Goal: Transaction & Acquisition: Purchase product/service

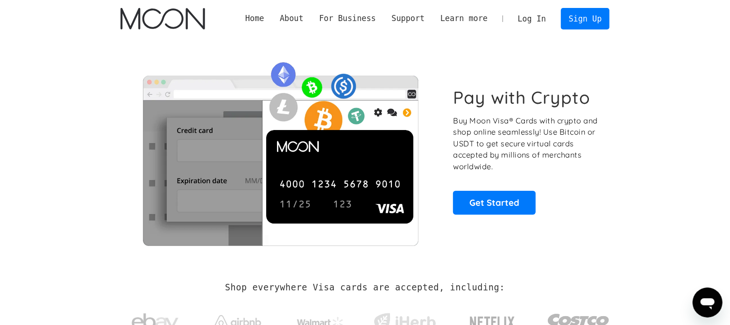
click at [550, 16] on link "Log In" at bounding box center [532, 18] width 44 height 21
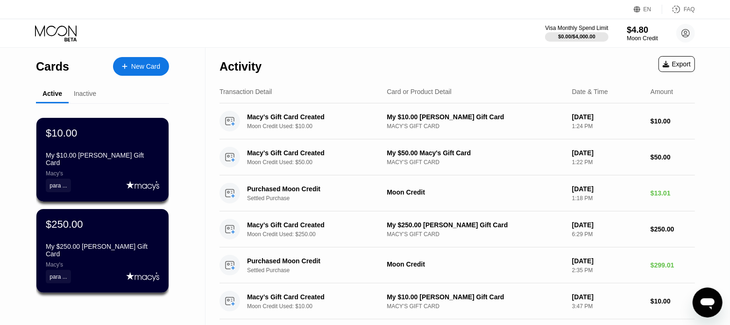
click at [641, 33] on div "$4.80" at bounding box center [642, 30] width 31 height 10
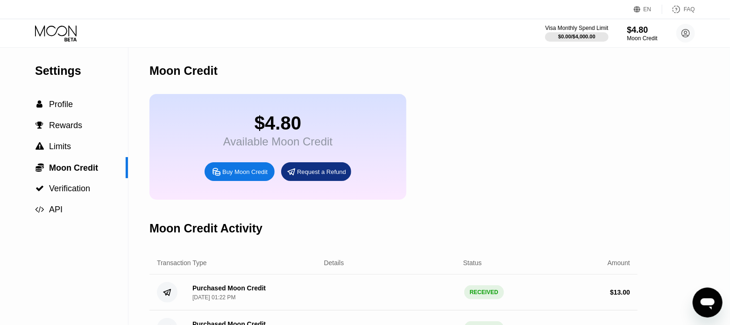
click at [246, 176] on div "Buy Moon Credit" at bounding box center [244, 172] width 45 height 8
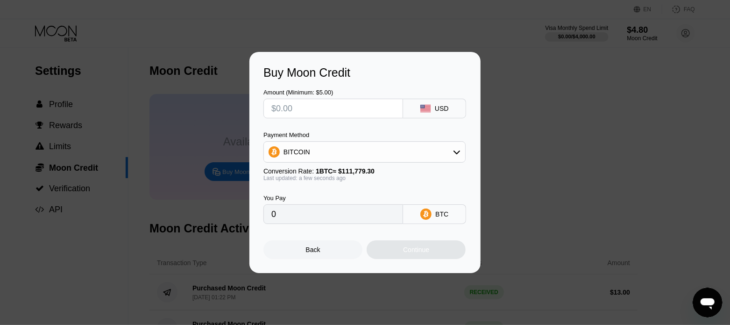
click at [463, 152] on div "BITCOIN" at bounding box center [364, 151] width 201 height 19
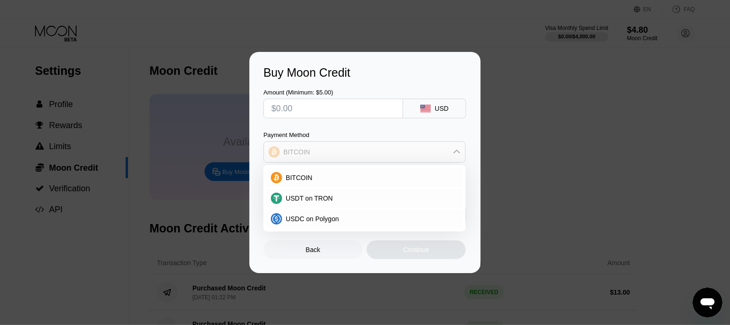
click at [463, 152] on div "BITCOIN" at bounding box center [364, 151] width 201 height 19
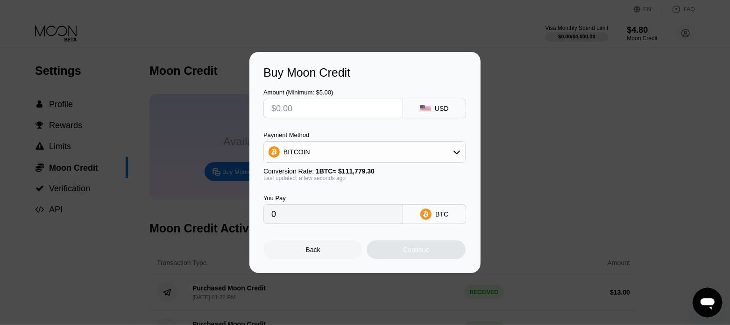
click at [311, 250] on div "Back" at bounding box center [313, 249] width 14 height 7
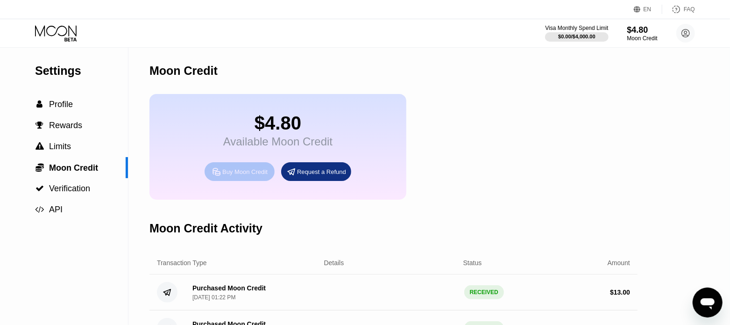
click at [217, 175] on icon at bounding box center [216, 171] width 7 height 7
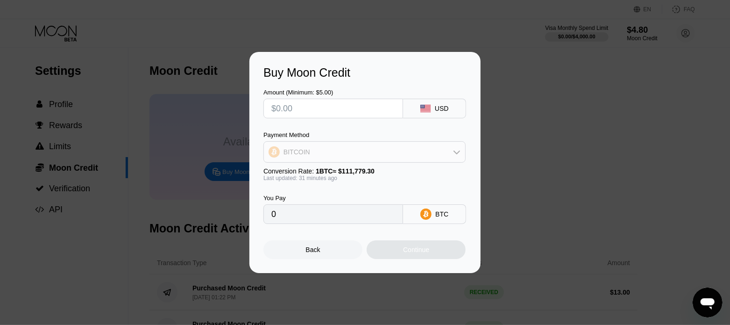
click at [399, 146] on div "BITCOIN" at bounding box center [364, 151] width 201 height 19
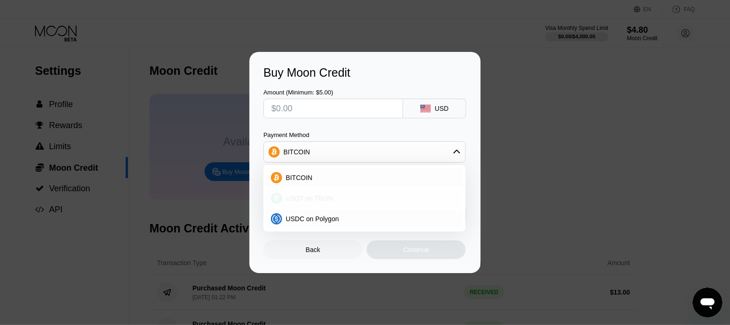
click at [288, 197] on span "USDT on TRON" at bounding box center [309, 197] width 47 height 7
type input "0.00"
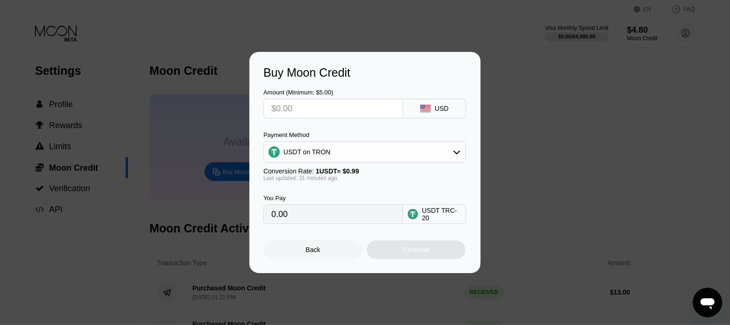
click at [325, 111] on input "text" at bounding box center [333, 108] width 124 height 19
type input "$2"
type input "2.02"
type input "$23"
type input "23.23"
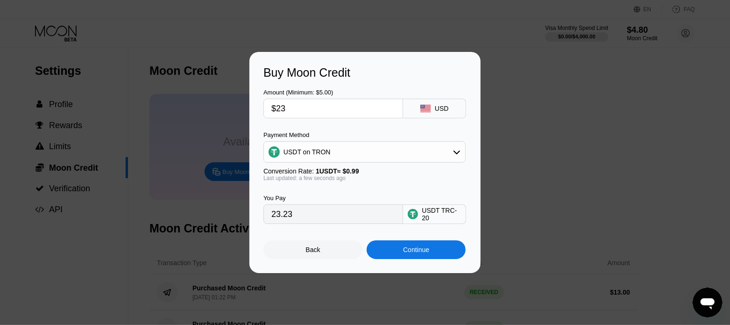
type input "$235"
type input "237.37"
type input "$235"
click at [398, 251] on div "Continue" at bounding box center [416, 249] width 99 height 19
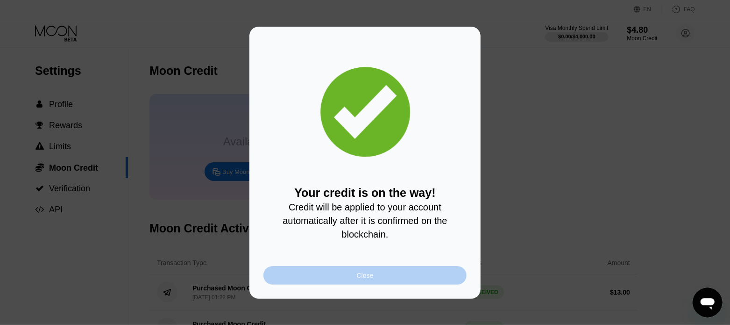
click at [381, 273] on div "Close" at bounding box center [364, 275] width 203 height 19
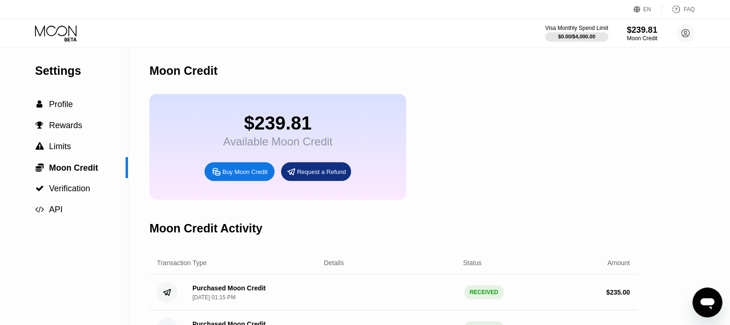
click at [61, 34] on icon at bounding box center [56, 33] width 43 height 16
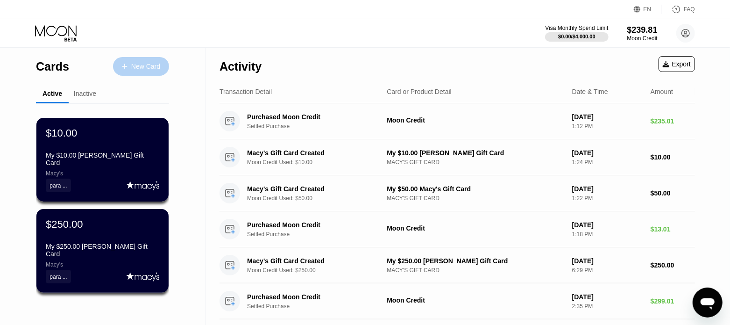
click at [133, 64] on div "New Card" at bounding box center [145, 67] width 29 height 8
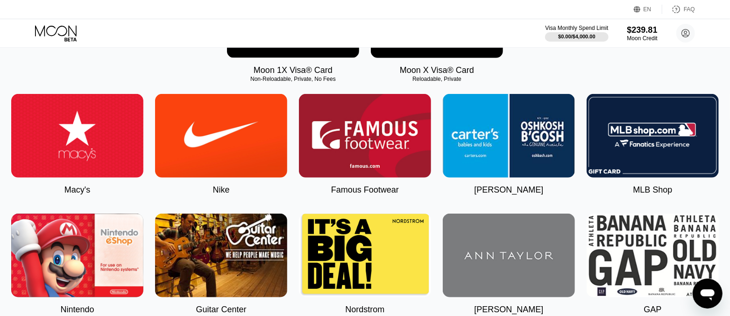
scroll to position [233, 0]
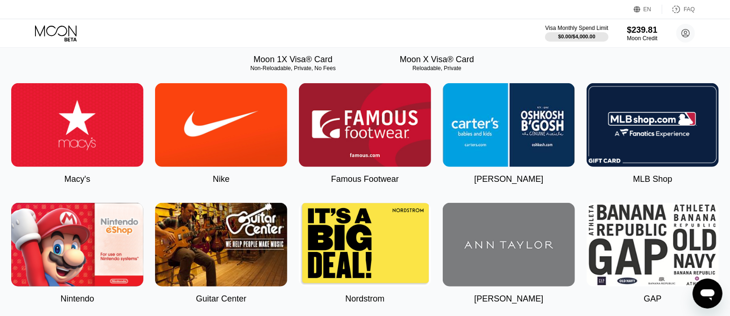
click at [100, 135] on img at bounding box center [77, 125] width 132 height 84
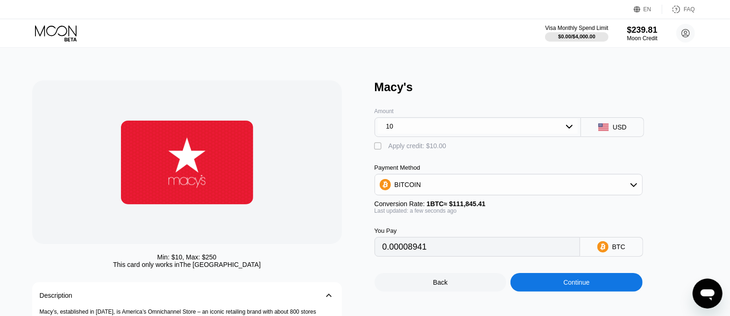
click at [495, 189] on div "BITCOIN" at bounding box center [508, 184] width 267 height 19
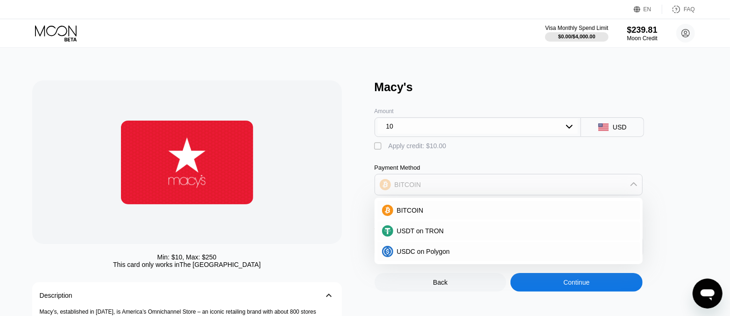
click at [495, 189] on div "BITCOIN" at bounding box center [508, 184] width 267 height 19
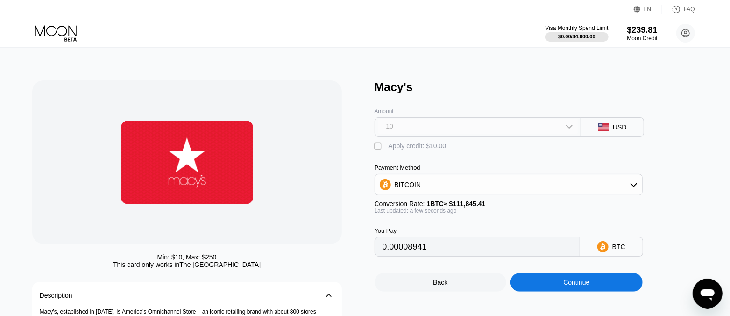
click at [428, 129] on div "10" at bounding box center [478, 126] width 200 height 15
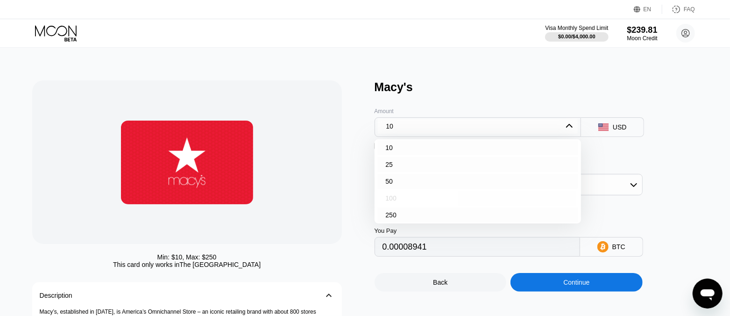
click at [399, 204] on div "100" at bounding box center [477, 198] width 201 height 15
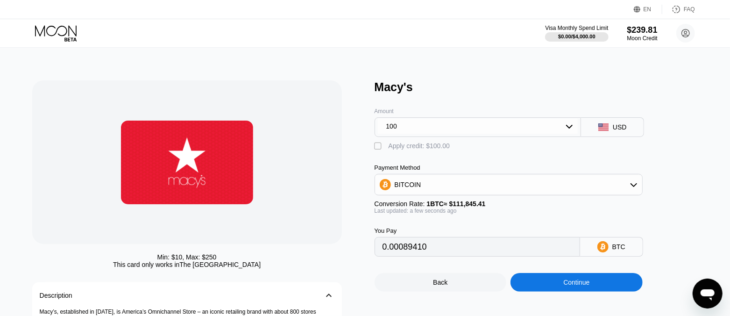
click at [378, 150] on div "" at bounding box center [378, 145] width 9 height 9
type input "0"
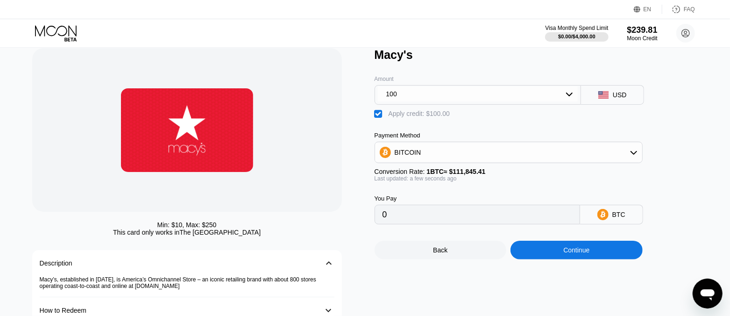
scroll to position [58, 0]
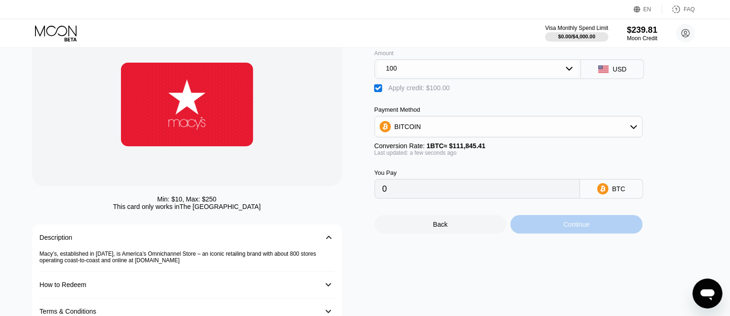
click at [544, 226] on div "Continue" at bounding box center [576, 224] width 132 height 19
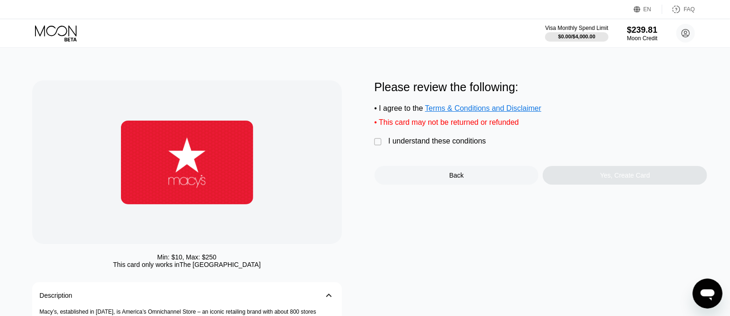
click at [426, 145] on div "I understand these conditions" at bounding box center [437, 141] width 98 height 8
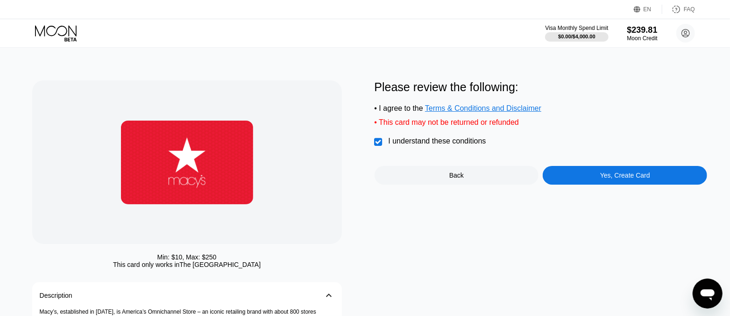
click at [574, 178] on div "Yes, Create Card" at bounding box center [625, 175] width 164 height 19
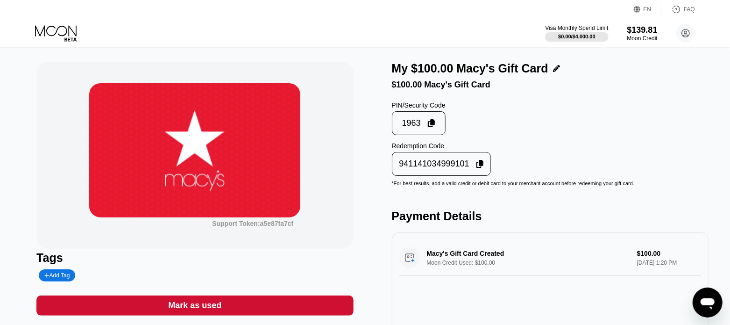
click at [477, 167] on icon at bounding box center [479, 164] width 7 height 8
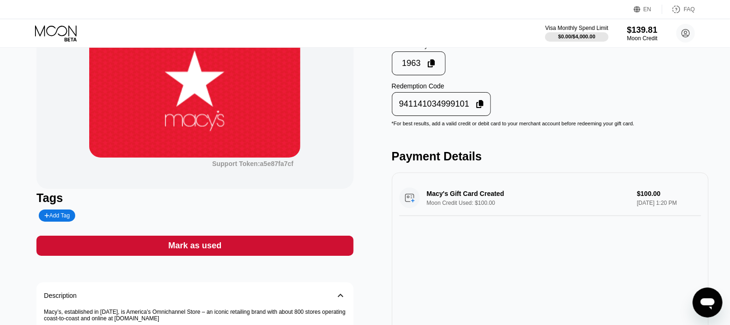
scroll to position [116, 0]
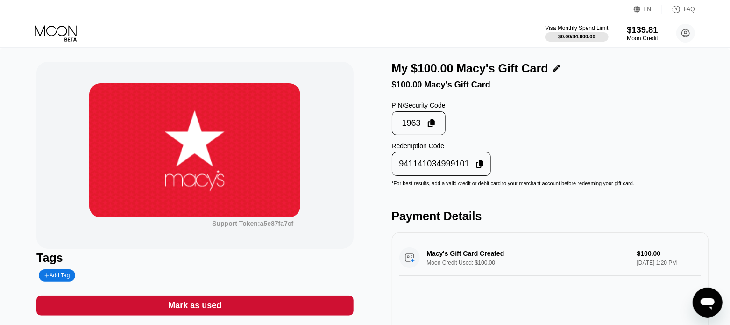
click at [635, 35] on div "Moon Credit" at bounding box center [642, 38] width 31 height 7
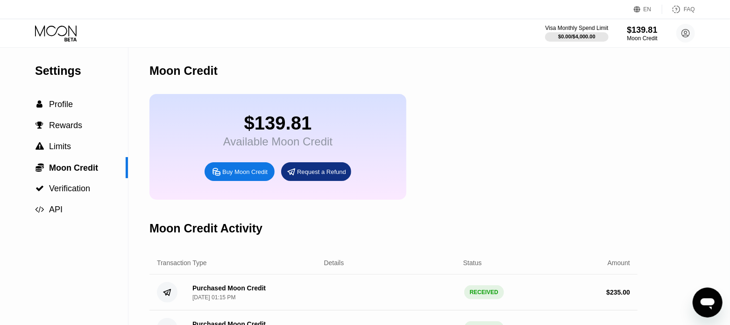
click at [61, 29] on icon at bounding box center [56, 33] width 43 height 16
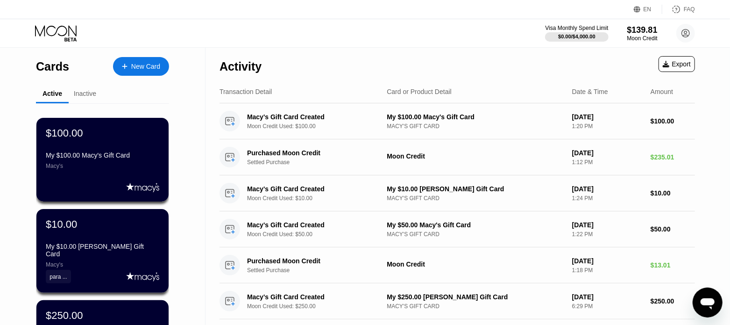
click at [142, 69] on div "New Card" at bounding box center [145, 67] width 29 height 8
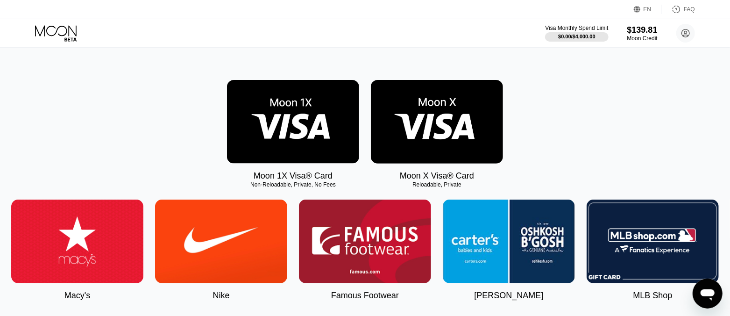
scroll to position [233, 0]
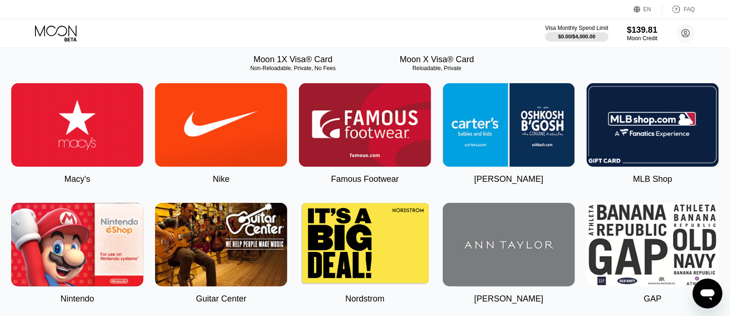
click at [113, 145] on img at bounding box center [77, 125] width 132 height 84
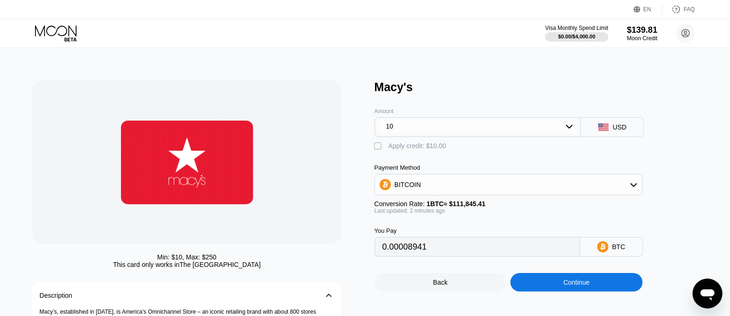
scroll to position [58, 0]
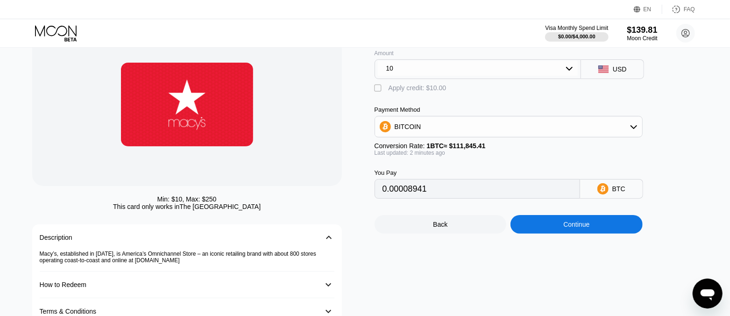
click at [379, 91] on div "" at bounding box center [378, 88] width 9 height 9
type input "0"
click at [568, 72] on icon at bounding box center [568, 67] width 7 height 7
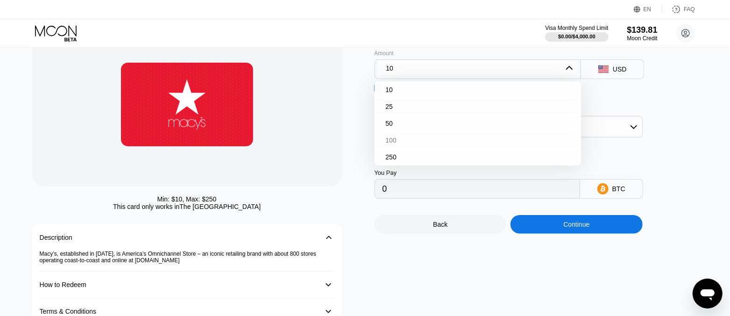
click at [410, 146] on div "100" at bounding box center [477, 140] width 201 height 15
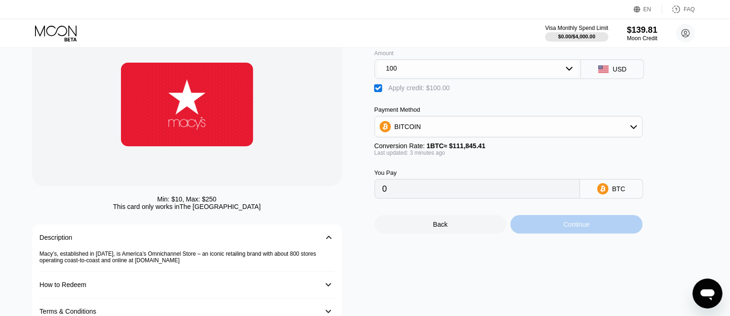
click at [560, 232] on div "Continue" at bounding box center [576, 224] width 132 height 19
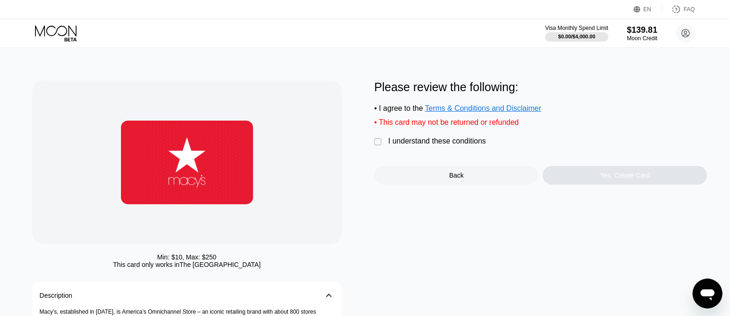
click at [416, 145] on div "I understand these conditions" at bounding box center [437, 141] width 98 height 8
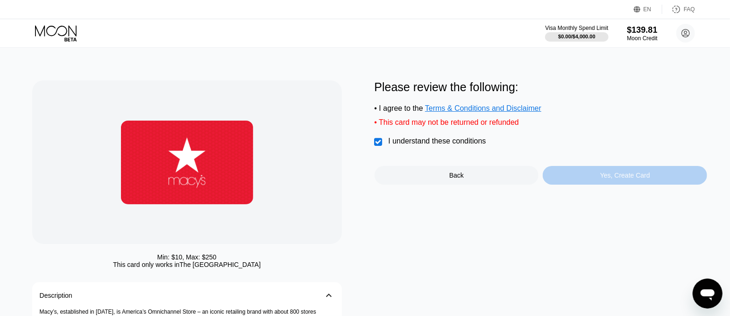
click at [616, 179] on div "Yes, Create Card" at bounding box center [625, 174] width 50 height 7
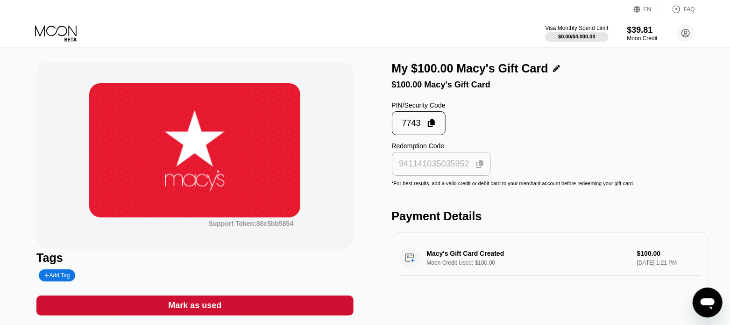
click at [479, 167] on icon at bounding box center [479, 164] width 7 height 8
click at [61, 31] on icon at bounding box center [56, 33] width 43 height 16
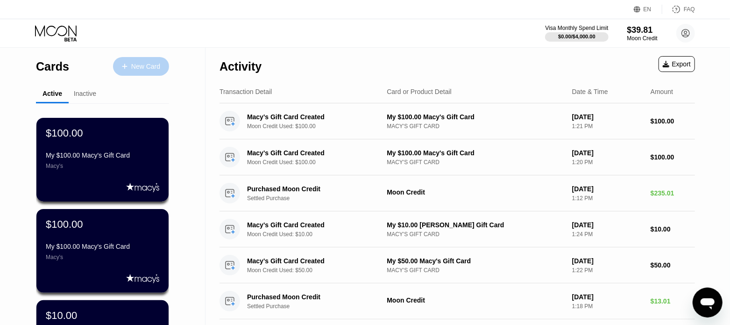
click at [150, 57] on div "New Card" at bounding box center [141, 66] width 56 height 19
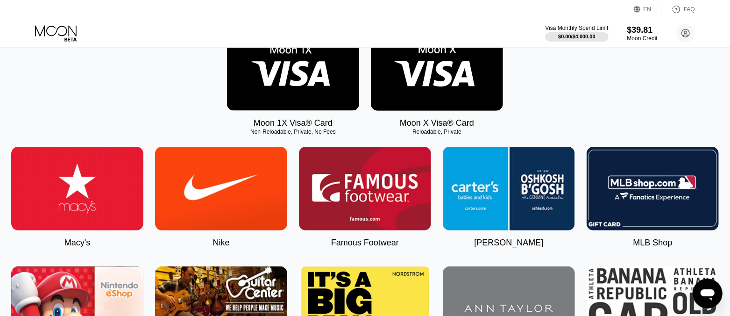
scroll to position [175, 0]
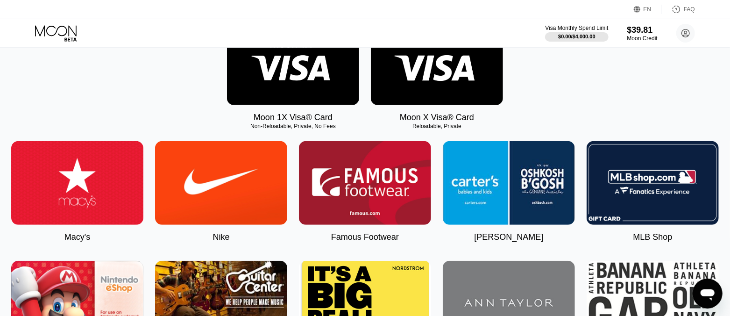
click at [100, 181] on img at bounding box center [77, 183] width 132 height 84
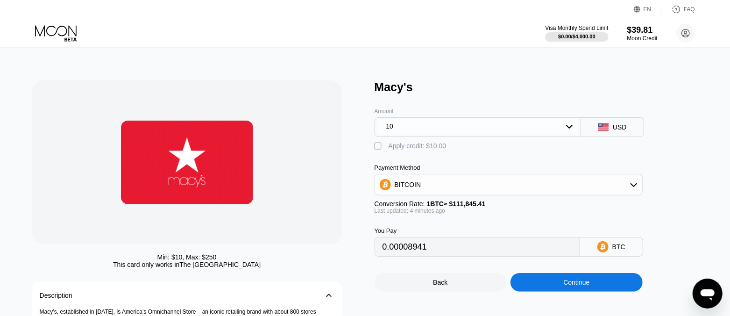
click at [472, 132] on div "10" at bounding box center [478, 126] width 200 height 15
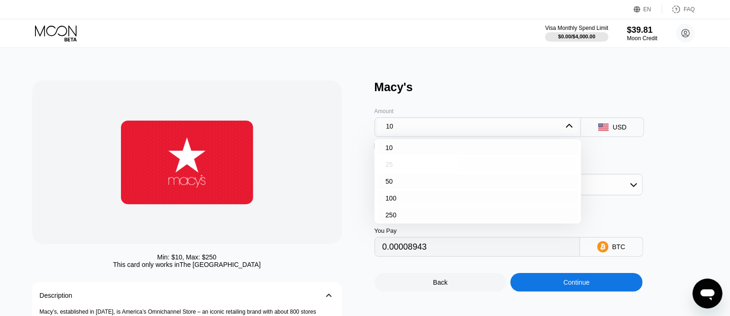
click at [412, 165] on div "25" at bounding box center [477, 164] width 201 height 15
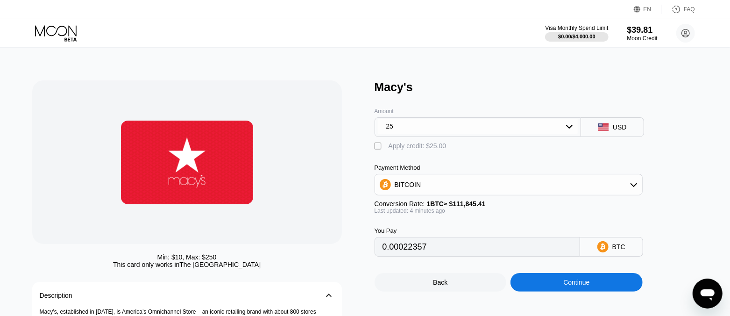
click at [396, 149] on div "Apply credit: $25.00" at bounding box center [417, 145] width 58 height 7
type input "0"
click at [536, 281] on div "Continue" at bounding box center [576, 282] width 132 height 19
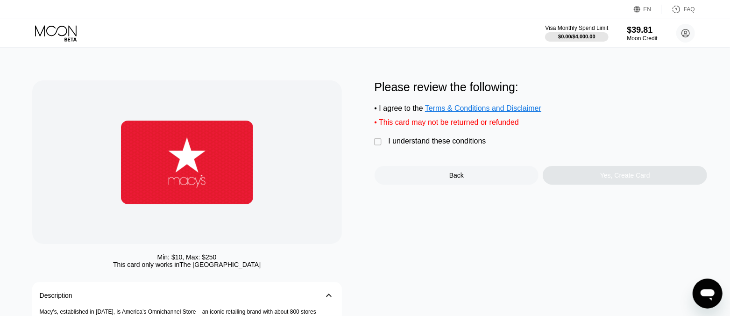
click at [427, 145] on div "I understand these conditions" at bounding box center [437, 141] width 98 height 8
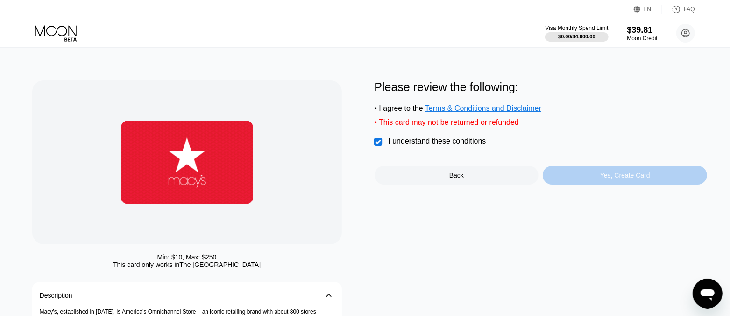
click at [573, 184] on div "Yes, Create Card" at bounding box center [625, 175] width 164 height 19
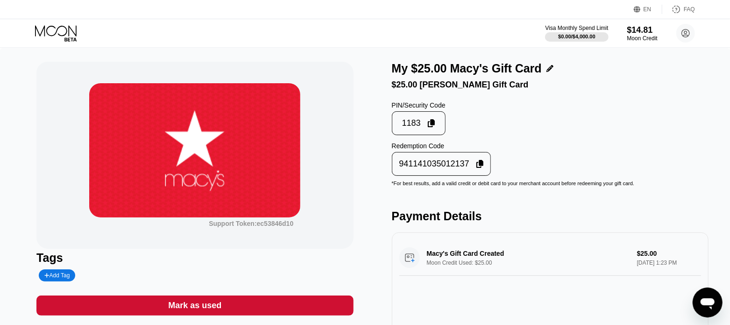
click at [480, 168] on icon at bounding box center [479, 164] width 7 height 8
click at [63, 37] on icon at bounding box center [56, 33] width 43 height 16
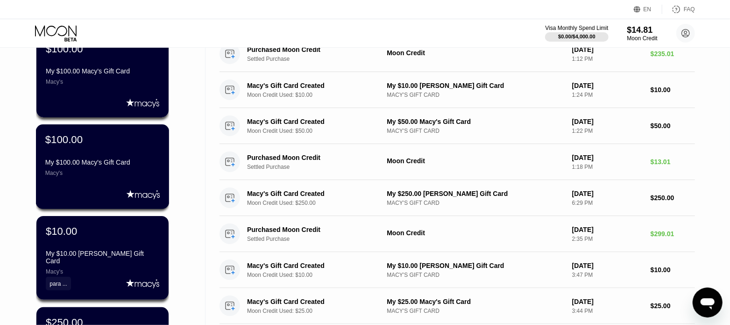
scroll to position [292, 0]
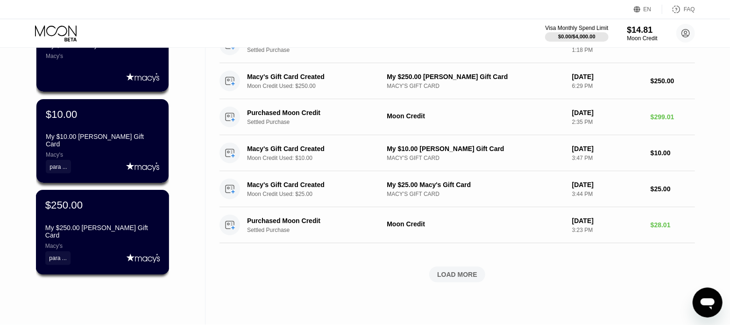
click at [92, 219] on div "$250.00 My $250.00 Macy's Gift Card Macy's" at bounding box center [102, 224] width 114 height 50
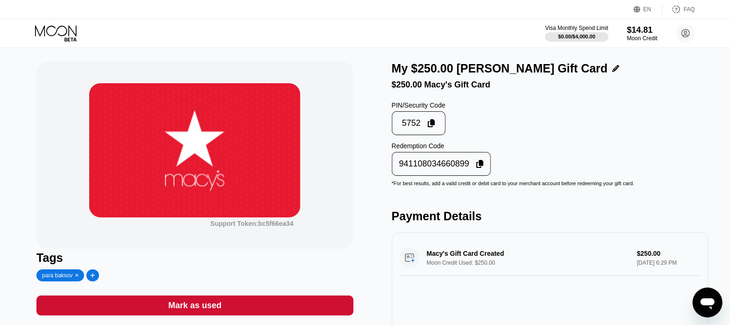
click at [477, 168] on icon at bounding box center [479, 164] width 7 height 8
click at [53, 30] on icon at bounding box center [56, 33] width 43 height 16
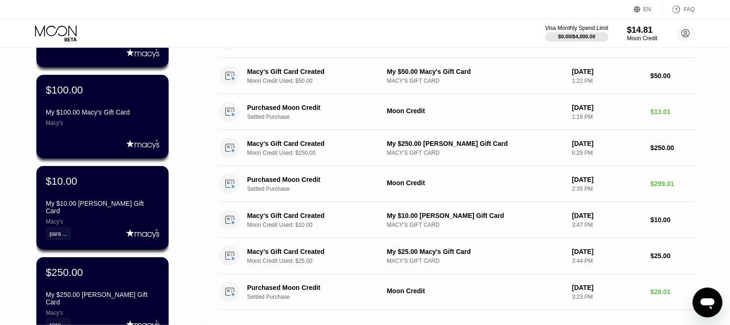
scroll to position [292, 0]
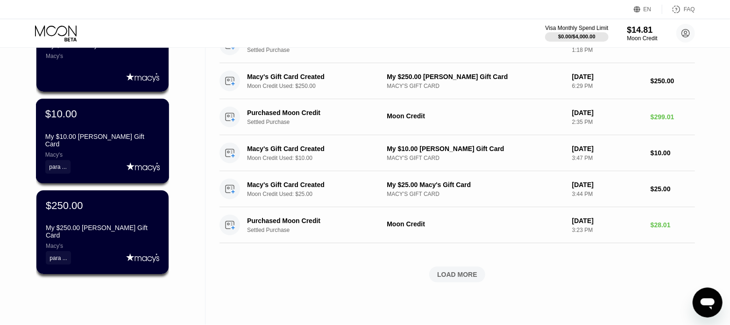
click at [114, 139] on div "My $10.00 [PERSON_NAME] Gift Card" at bounding box center [102, 140] width 114 height 15
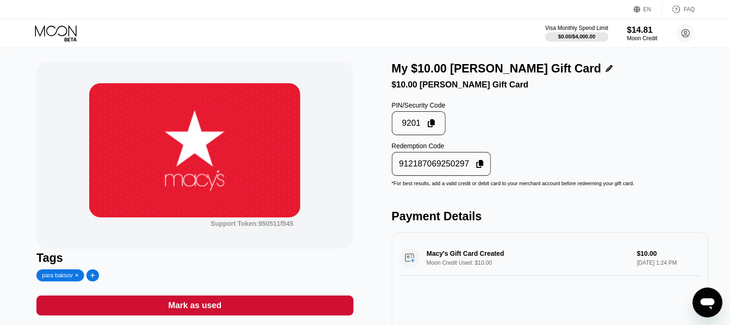
click at [477, 168] on icon at bounding box center [479, 164] width 7 height 8
click at [39, 40] on icon at bounding box center [56, 33] width 43 height 16
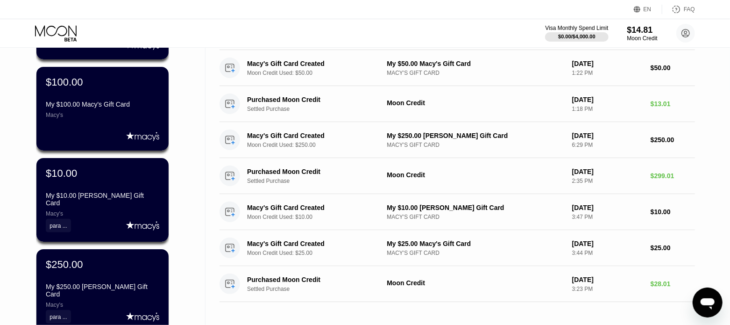
scroll to position [350, 0]
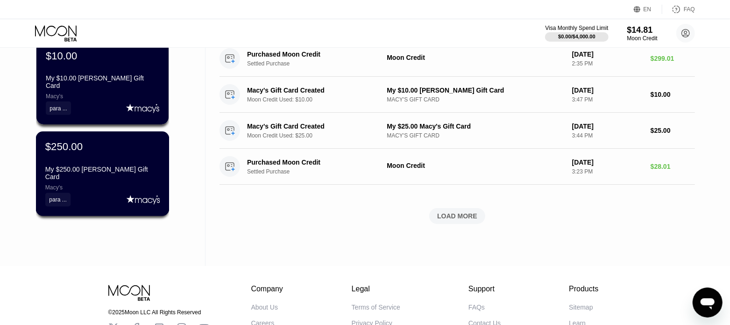
click at [120, 193] on div "para ..." at bounding box center [102, 199] width 114 height 14
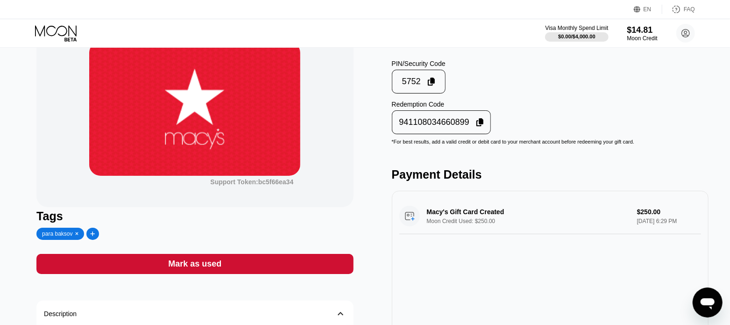
scroll to position [58, 0]
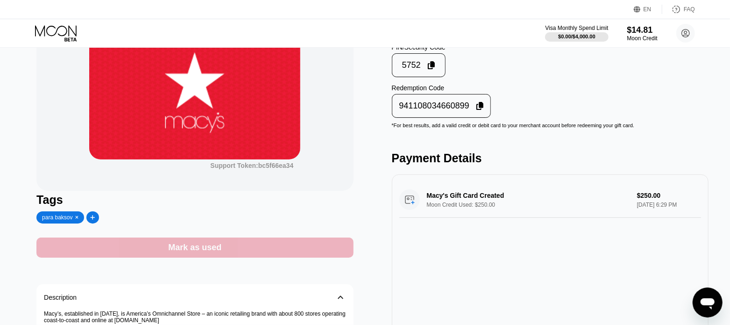
click at [197, 244] on div "Mark as used" at bounding box center [194, 247] width 53 height 11
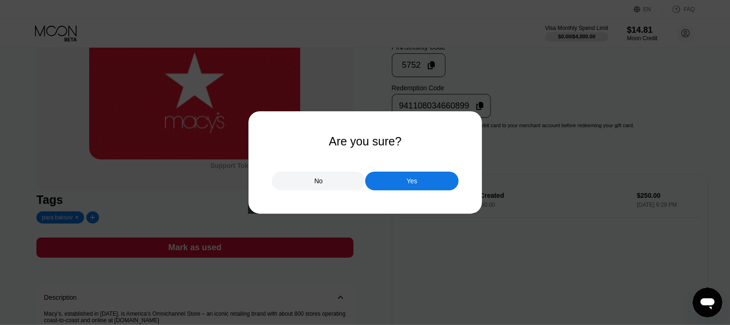
click at [437, 169] on div "No Yes" at bounding box center [365, 176] width 187 height 28
click at [427, 184] on div "Yes" at bounding box center [411, 180] width 93 height 19
